Goal: Check status: Check status

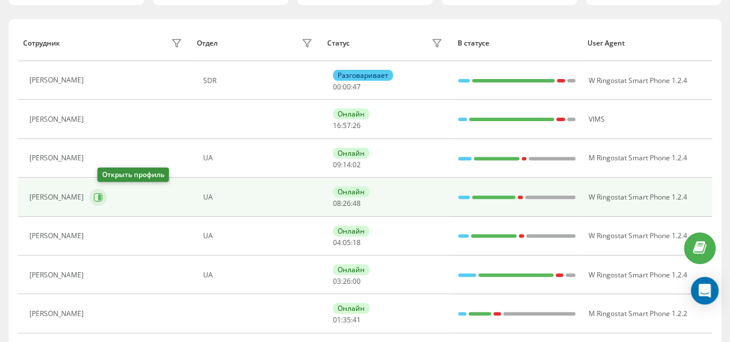
click at [101, 197] on icon at bounding box center [99, 198] width 3 height 6
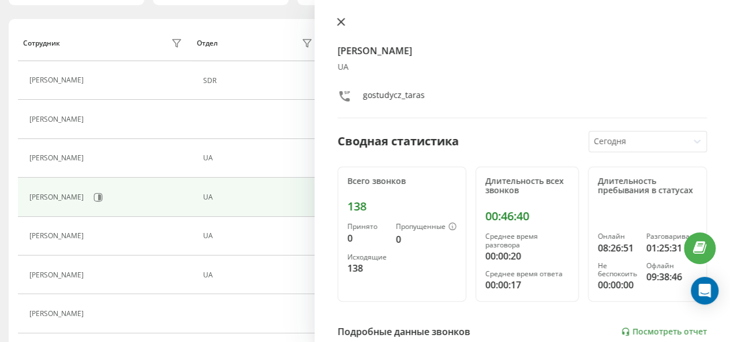
click at [340, 20] on icon at bounding box center [341, 22] width 8 height 8
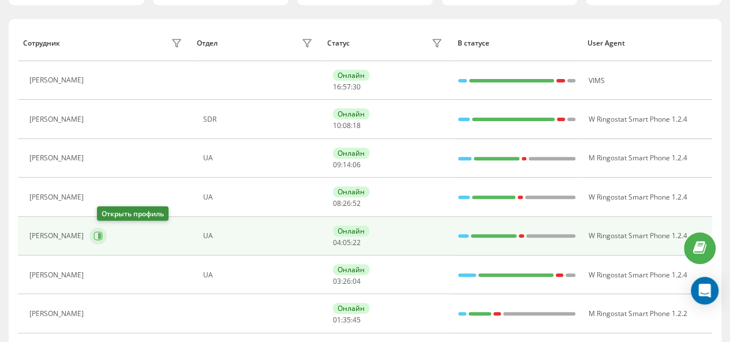
click at [101, 234] on icon at bounding box center [99, 236] width 3 height 6
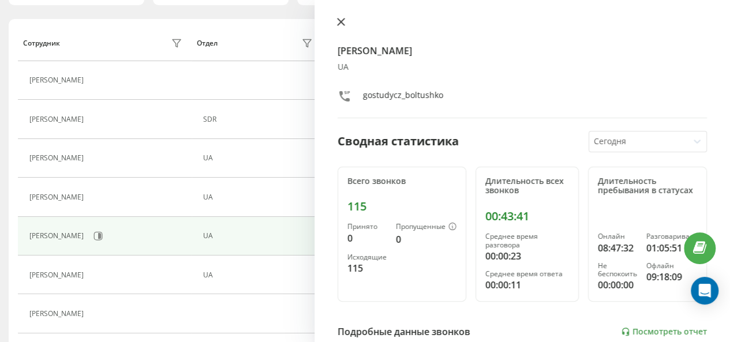
click at [341, 21] on icon at bounding box center [341, 21] width 7 height 7
